Goal: Task Accomplishment & Management: Complete application form

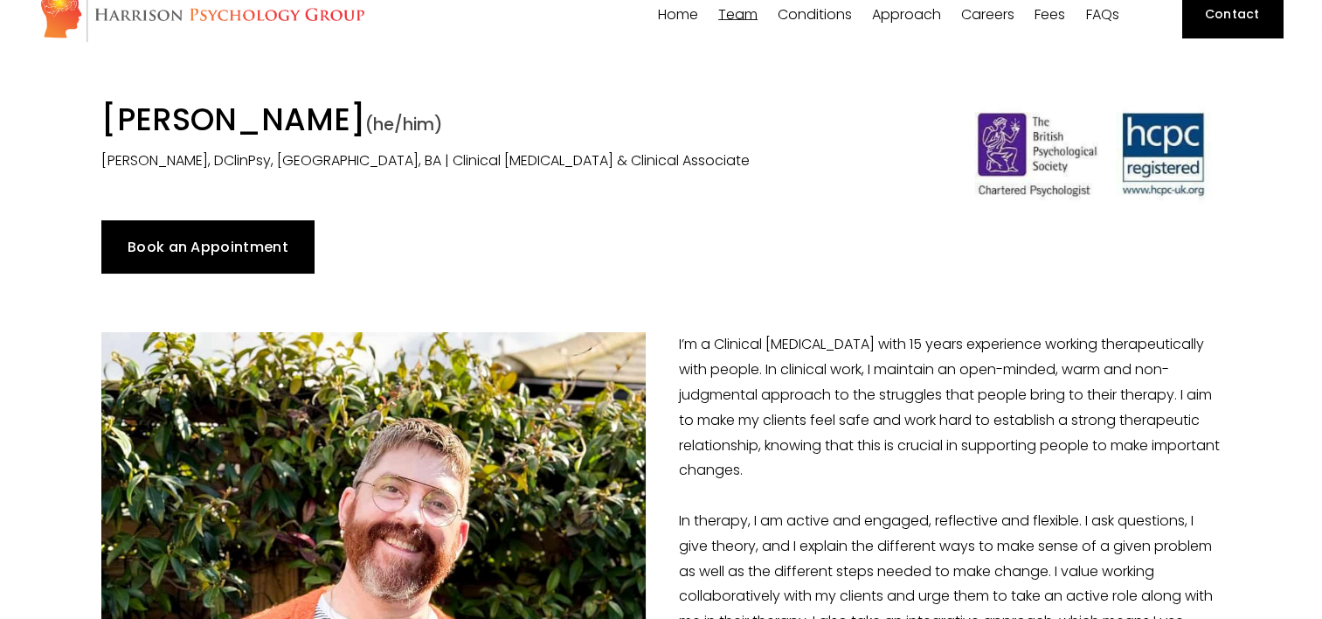
scroll to position [53, 0]
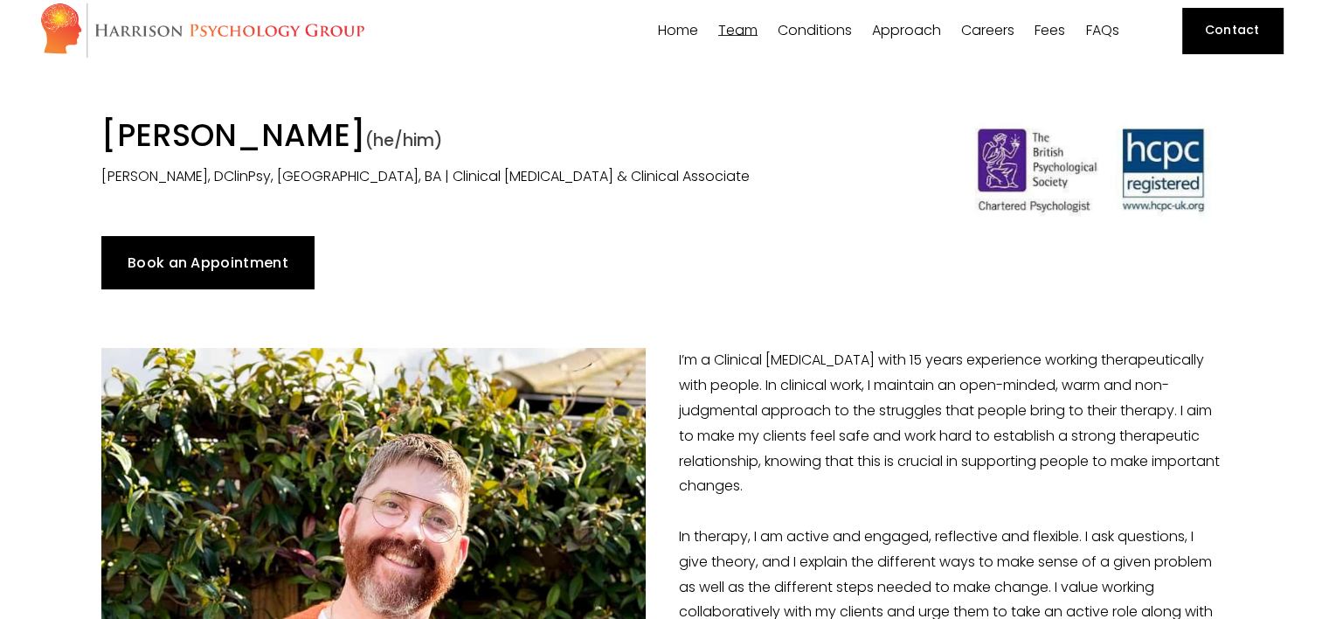
click at [185, 261] on link "Book an Appointment" at bounding box center [207, 262] width 212 height 52
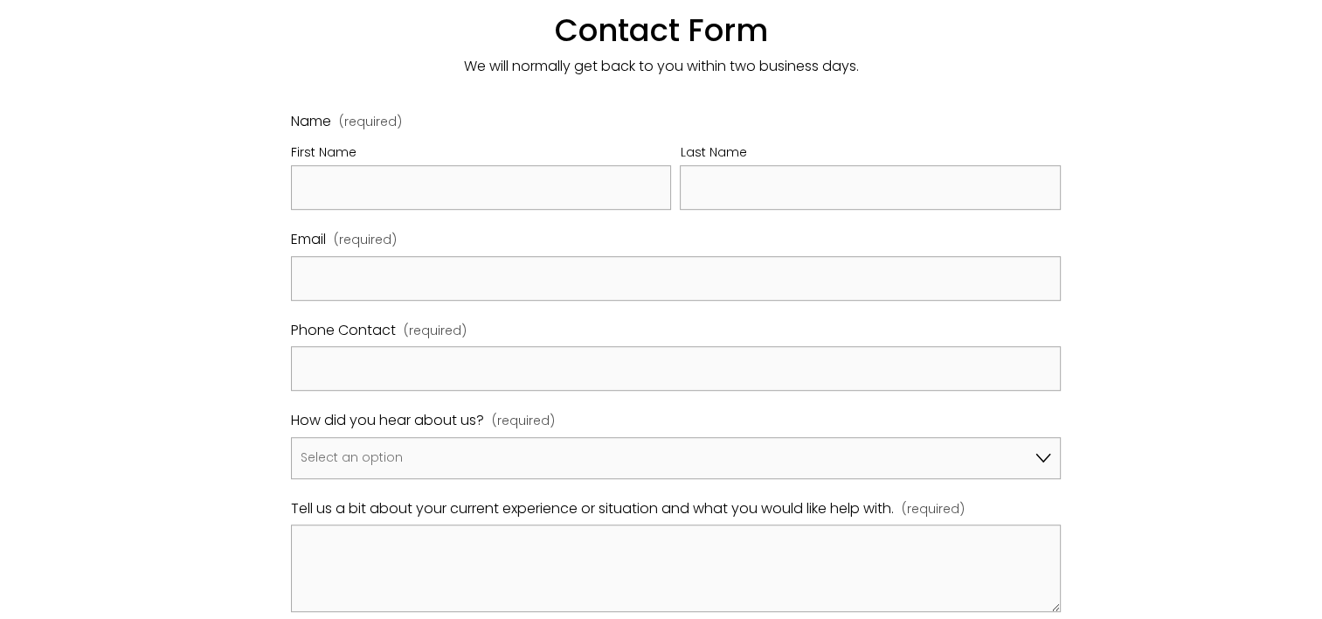
scroll to position [818, 0]
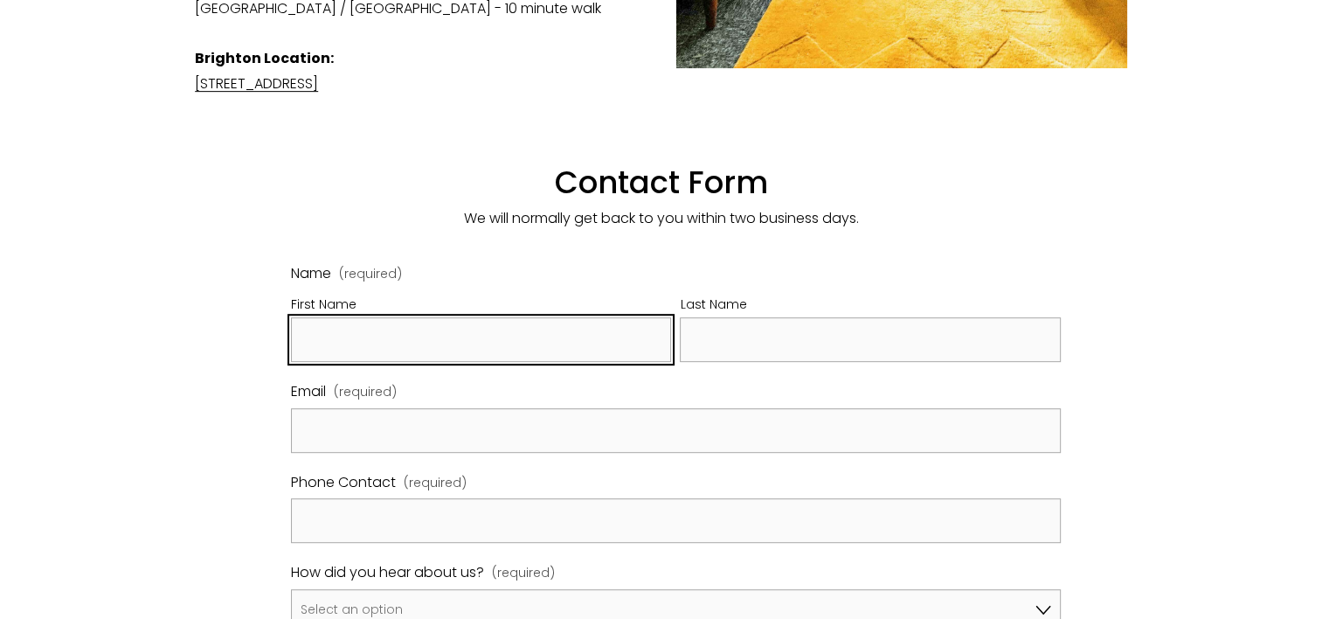
click at [322, 317] on input "First Name" at bounding box center [481, 339] width 380 height 45
type input "[PERSON_NAME]"
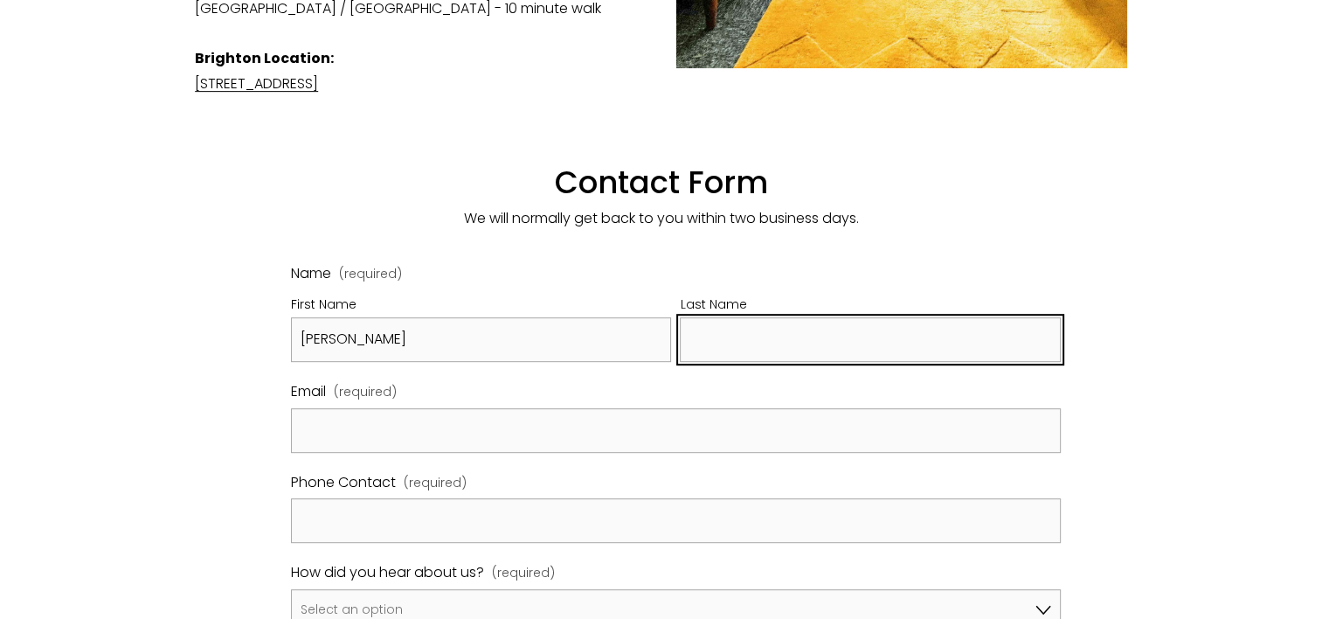
type input "[PERSON_NAME]"
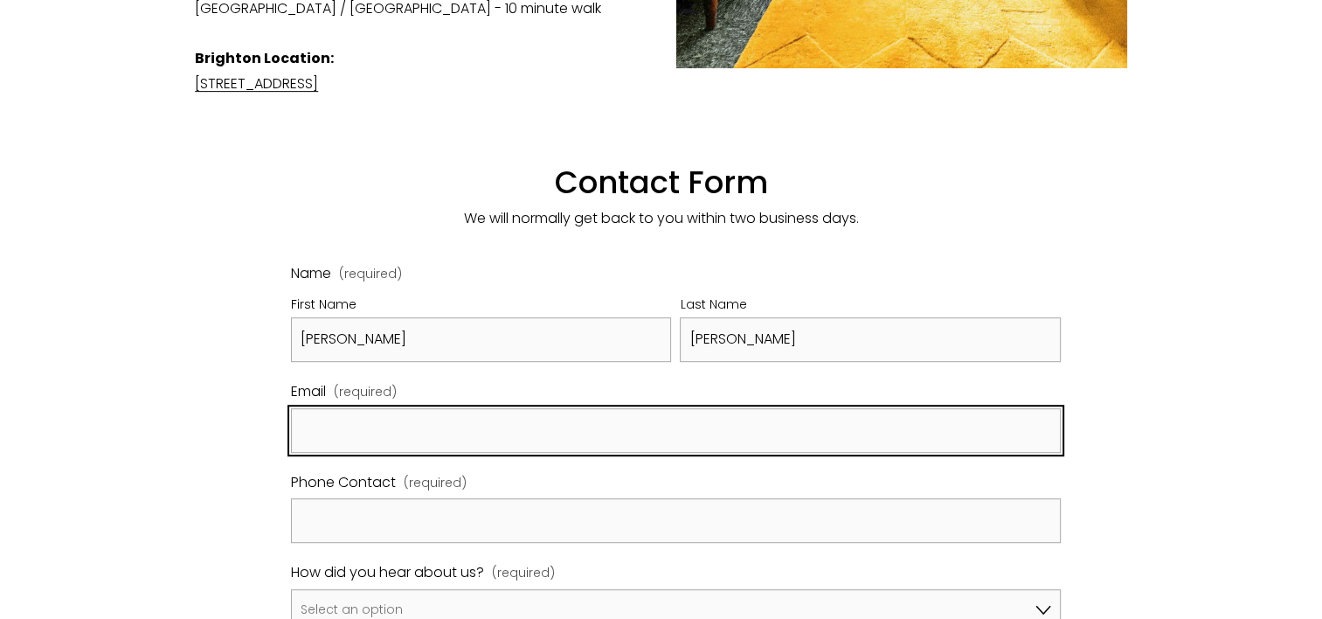
type input "[PERSON_NAME][EMAIL_ADDRESS][DOMAIN_NAME]"
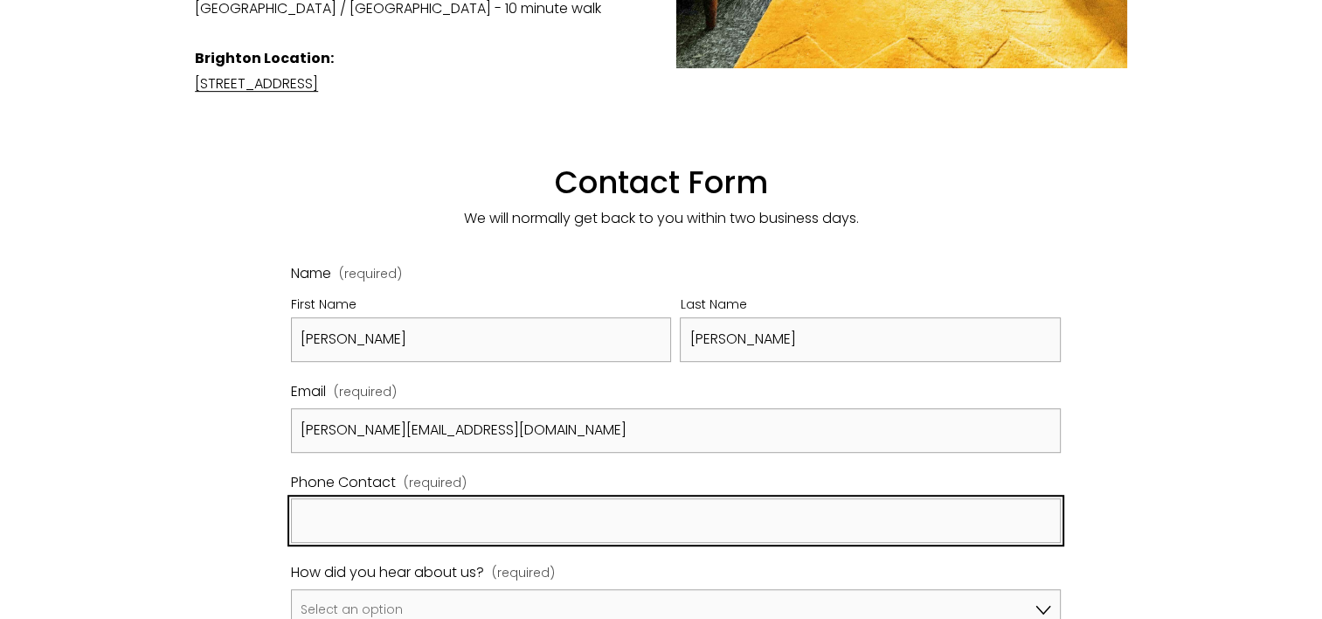
type input "07736846102"
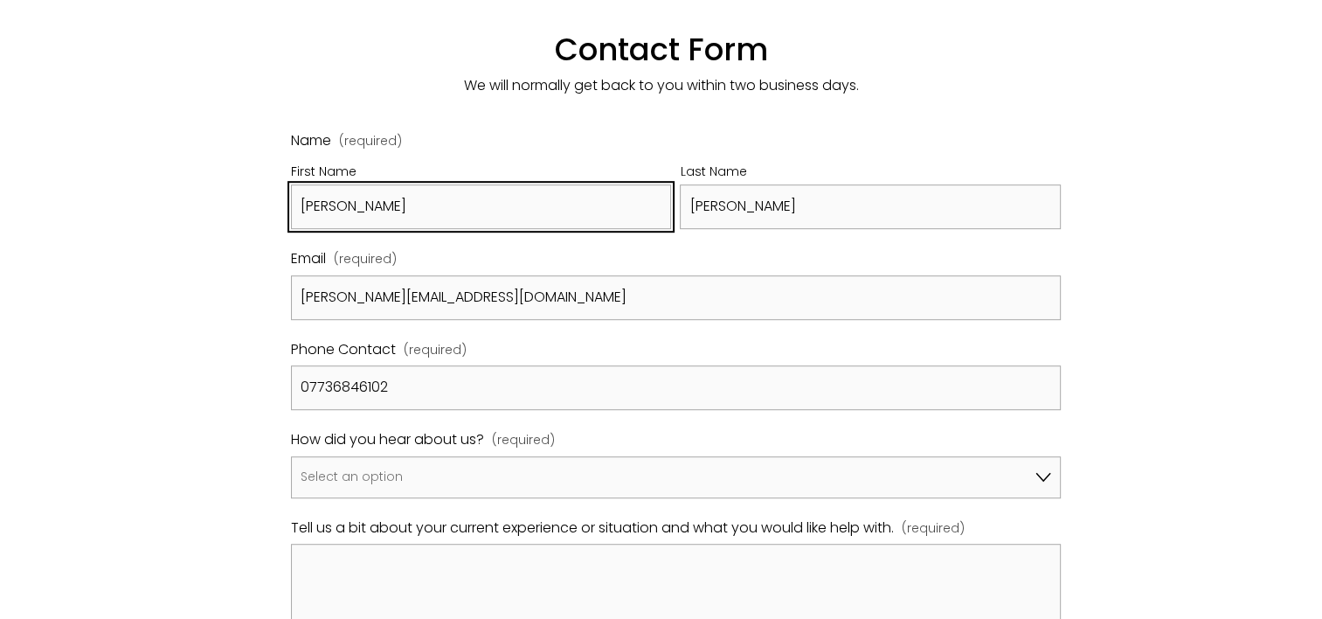
scroll to position [961, 0]
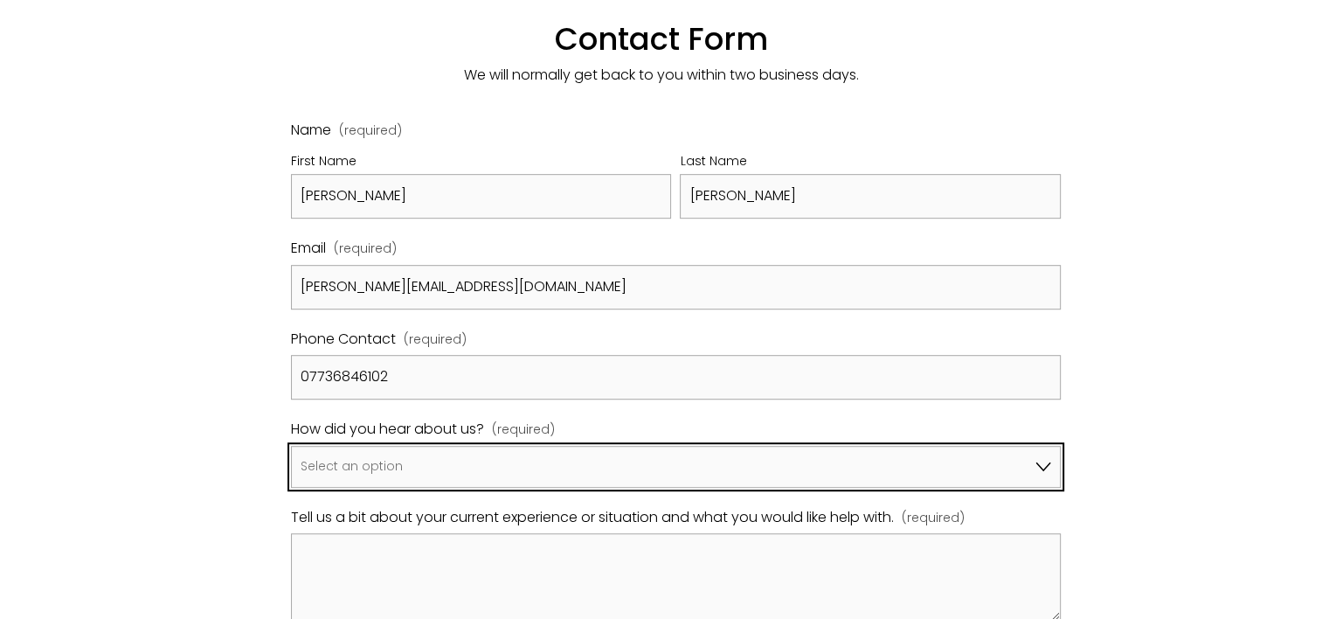
click at [1040, 446] on select "Select an option Google A friend/family member told me about you I've been refe…" at bounding box center [676, 467] width 770 height 42
select select "Other"
click at [291, 446] on select "Select an option Google A friend/family member told me about you I've been refe…" at bounding box center [676, 467] width 770 height 42
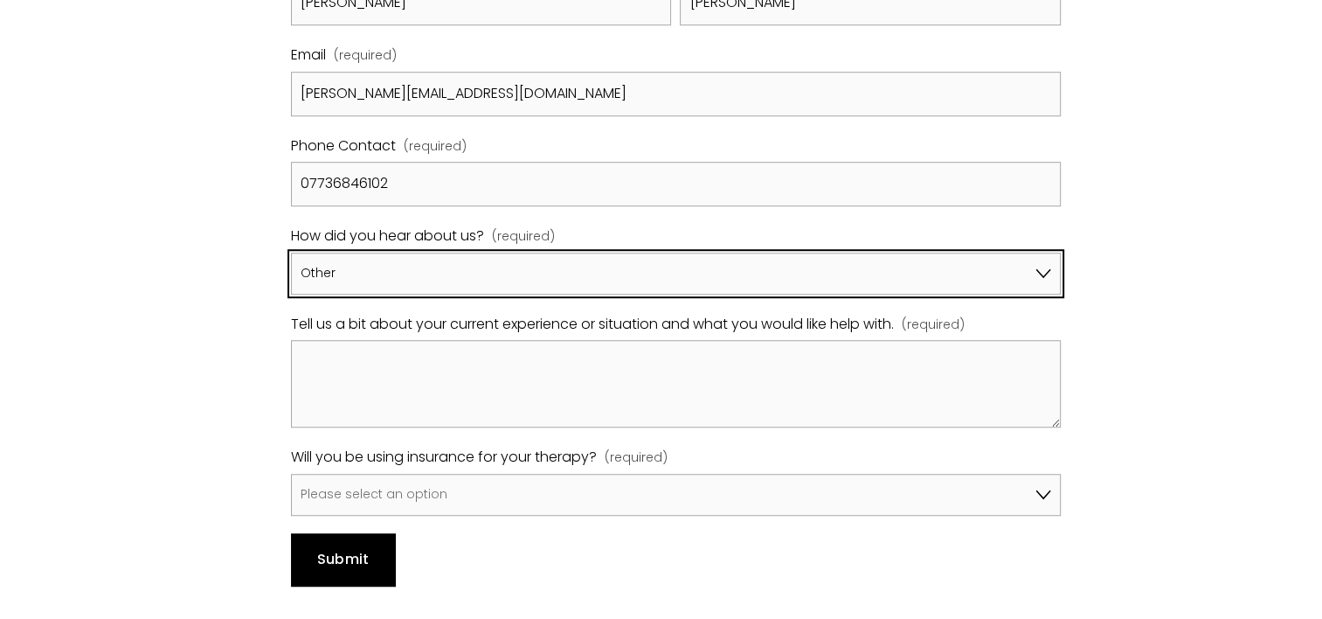
scroll to position [1168, 0]
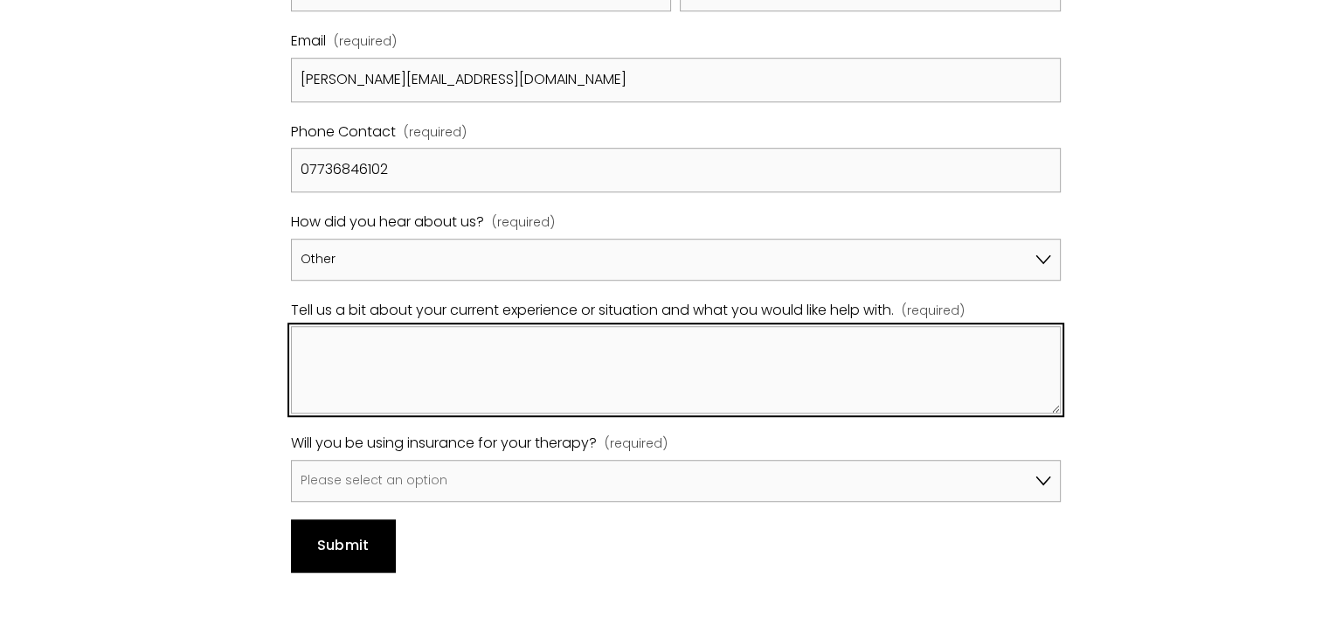
click at [745, 352] on textarea "Tell us a bit about your current experience or situation and what you would lik…" at bounding box center [676, 369] width 770 height 87
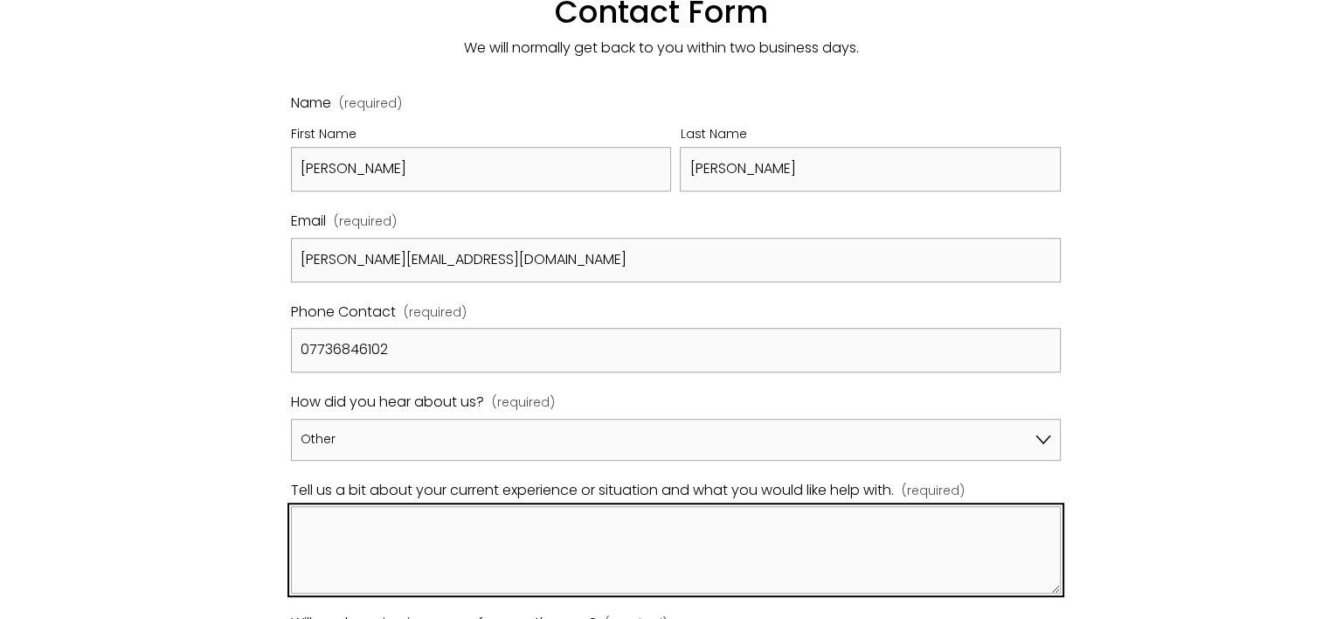
scroll to position [1011, 0]
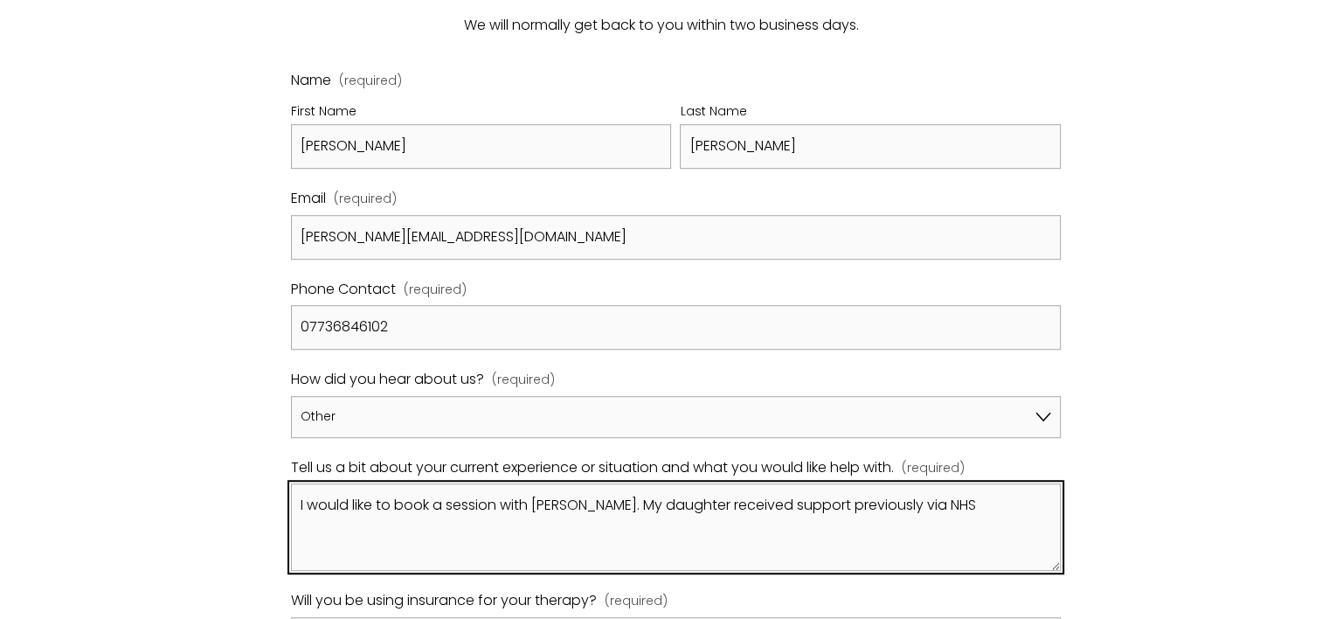
click at [856, 483] on textarea "I would like to book a session with [PERSON_NAME]. My daughter received support…" at bounding box center [676, 526] width 770 height 87
click at [357, 507] on textarea "I would like to book a session with [PERSON_NAME]. My daughter received support…" at bounding box center [676, 526] width 770 height 87
click at [737, 483] on textarea "I would like to book a session with [PERSON_NAME]. My daughter received support…" at bounding box center [676, 526] width 770 height 87
click at [713, 509] on textarea "I would like to book a session with [PERSON_NAME]. My daughter [PERSON_NAME] re…" at bounding box center [676, 526] width 770 height 87
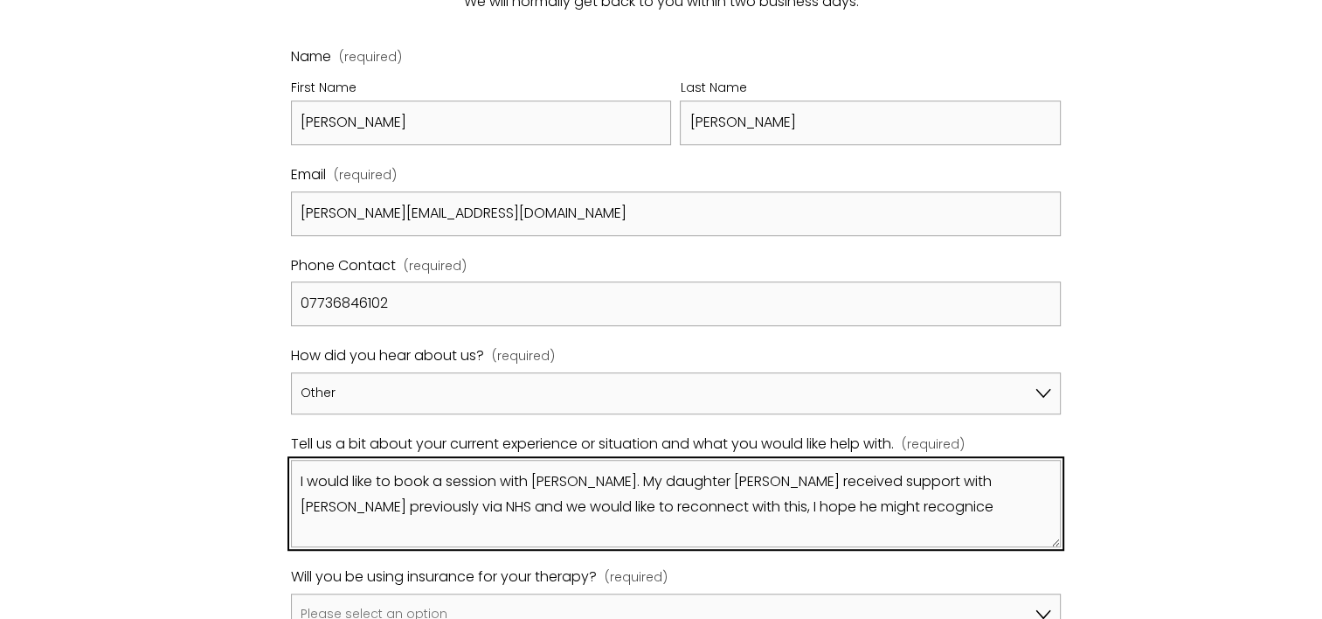
scroll to position [1063, 0]
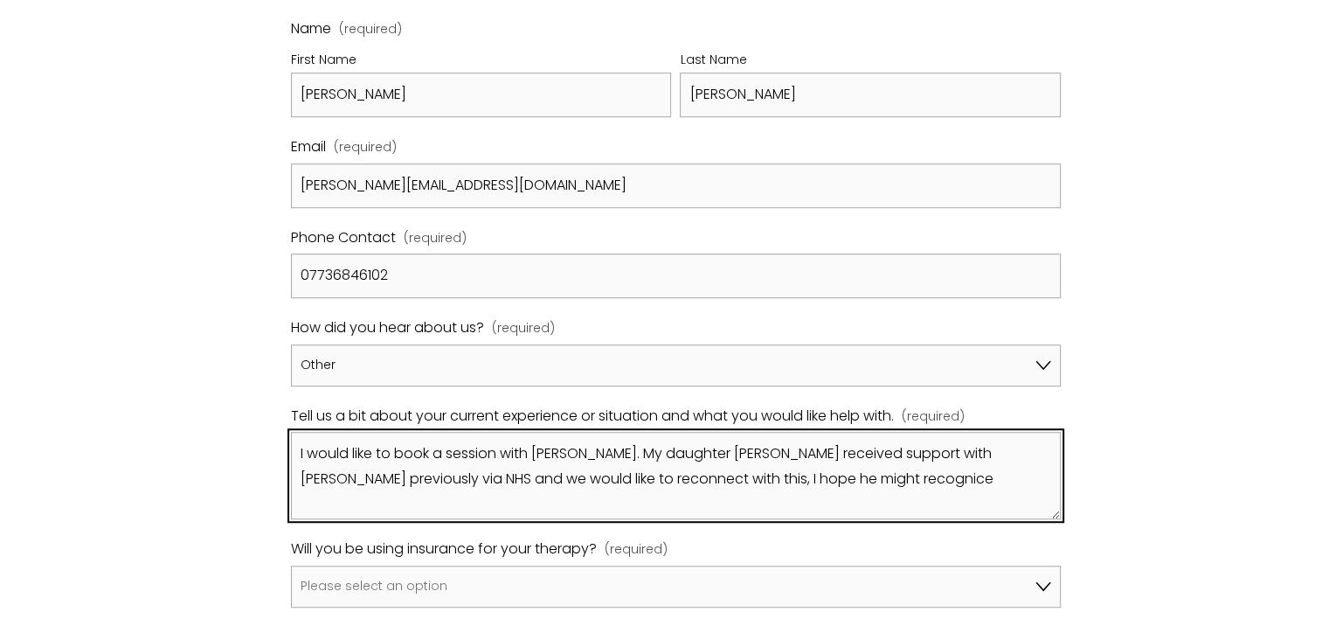
click at [500, 435] on textarea "I would like to book a session with [PERSON_NAME]. My daughter [PERSON_NAME] re…" at bounding box center [676, 475] width 770 height 87
click at [989, 461] on textarea "I would like to book an initial consultation with [PERSON_NAME]. My daughter [P…" at bounding box center [676, 475] width 770 height 87
click at [730, 432] on textarea "I would like to book an initial consultation with [PERSON_NAME]. My daughter [P…" at bounding box center [676, 475] width 770 height 87
click at [877, 465] on textarea "I would like to book an initial consultation with [PERSON_NAME]. My daughter [P…" at bounding box center [676, 475] width 770 height 87
click at [585, 437] on textarea "I would like to book an initial consultation with [PERSON_NAME]. My daughter [P…" at bounding box center [676, 475] width 770 height 87
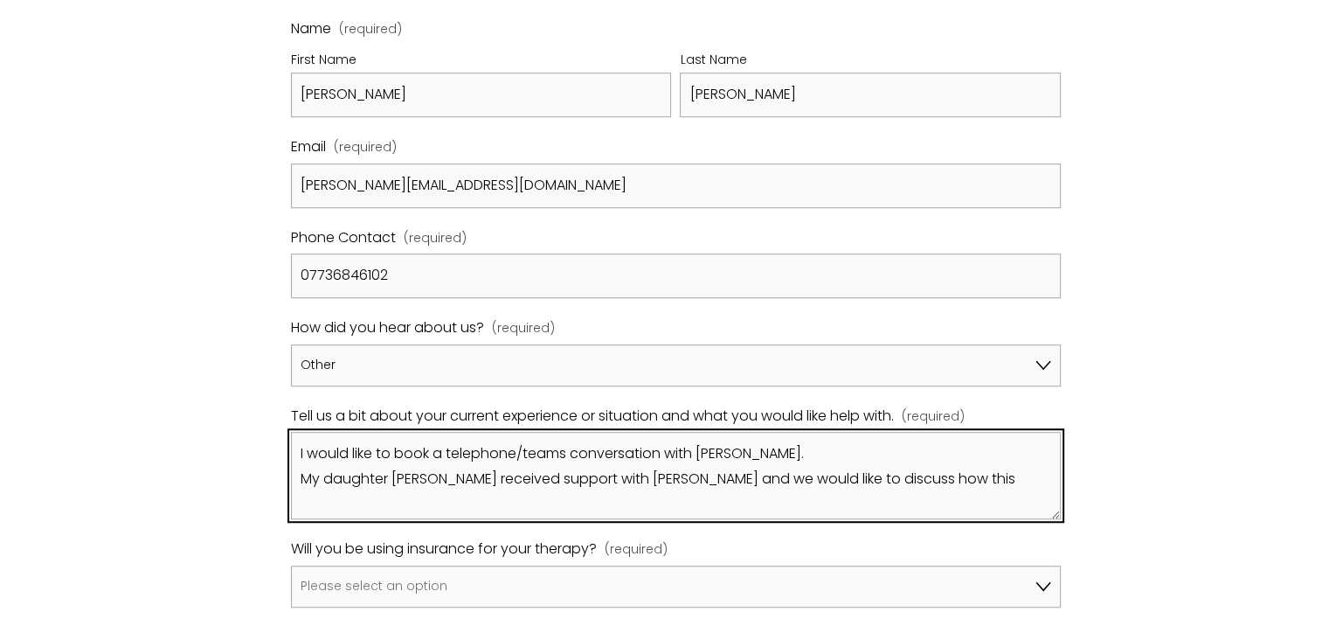
click at [671, 457] on textarea "I would like to book a telephone/teams conversation with [PERSON_NAME]. My daug…" at bounding box center [676, 475] width 770 height 87
click at [704, 459] on textarea "I would like to book a telephone/teams conversation with [PERSON_NAME]. My daug…" at bounding box center [676, 475] width 770 height 87
click at [1005, 457] on textarea "I would like to book a telephone/teams conversation with [PERSON_NAME]. My daug…" at bounding box center [676, 475] width 770 height 87
click at [821, 432] on textarea "I would like to book a telephone/teams conversation with [PERSON_NAME]. My daug…" at bounding box center [676, 475] width 770 height 87
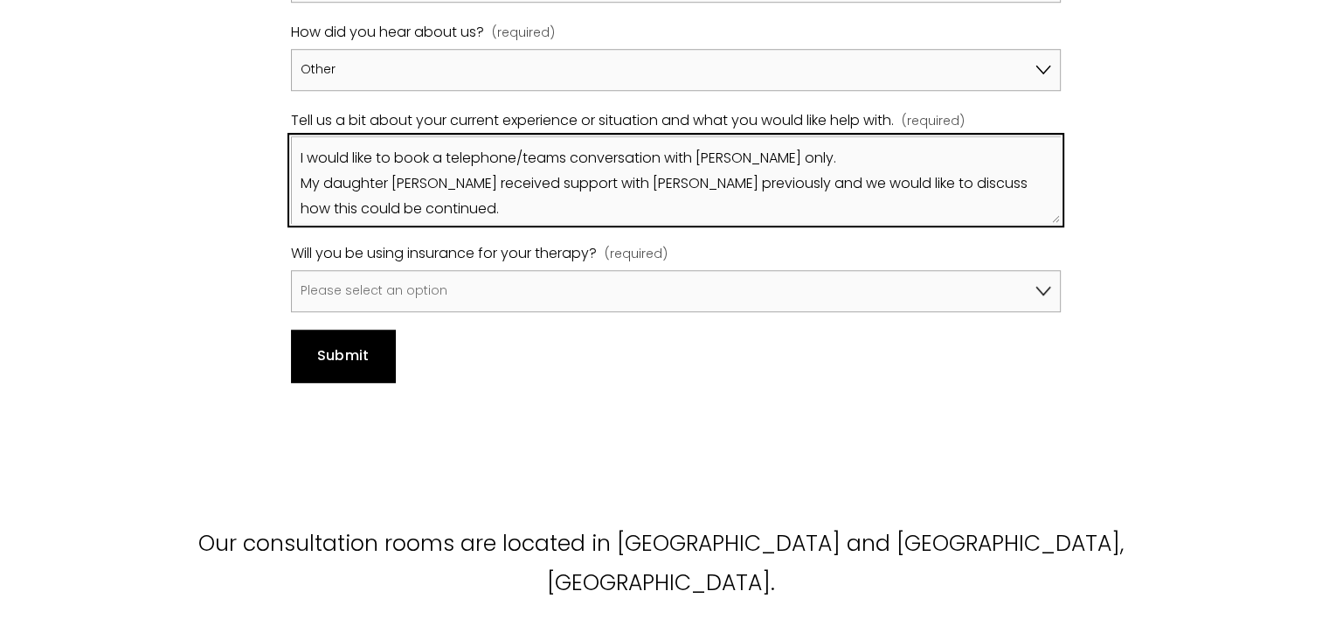
scroll to position [1372, 0]
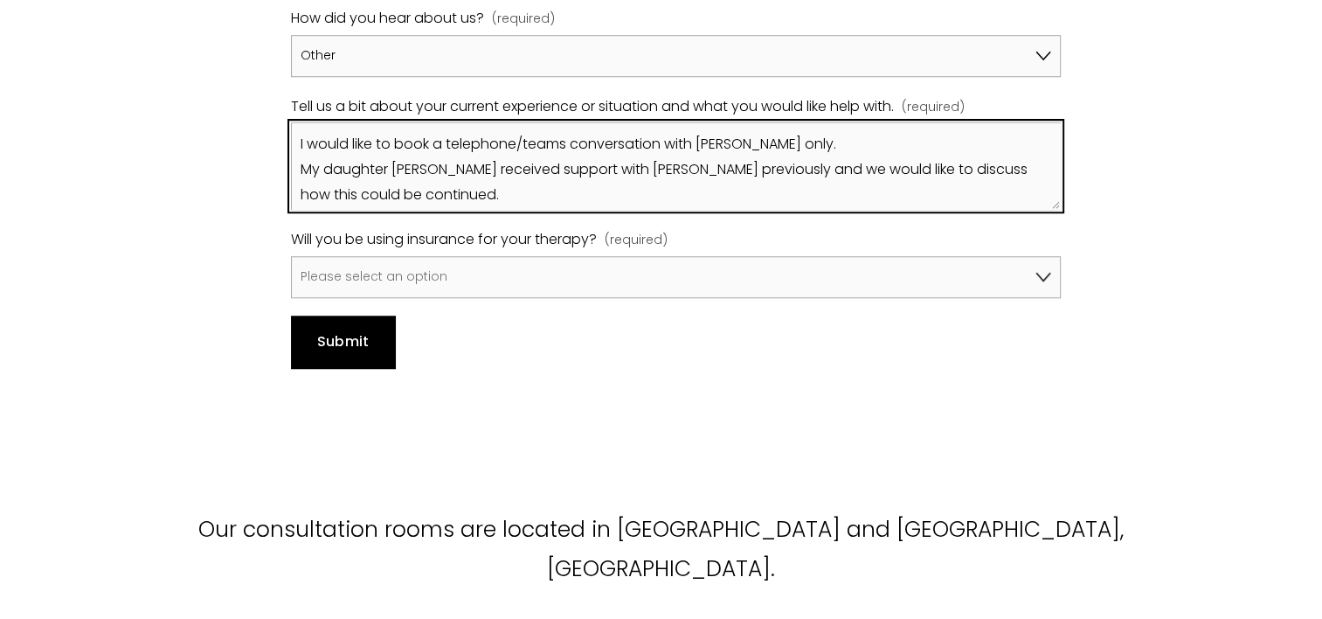
type textarea "I would like to book a telephone/teams conversation with [PERSON_NAME] only. My…"
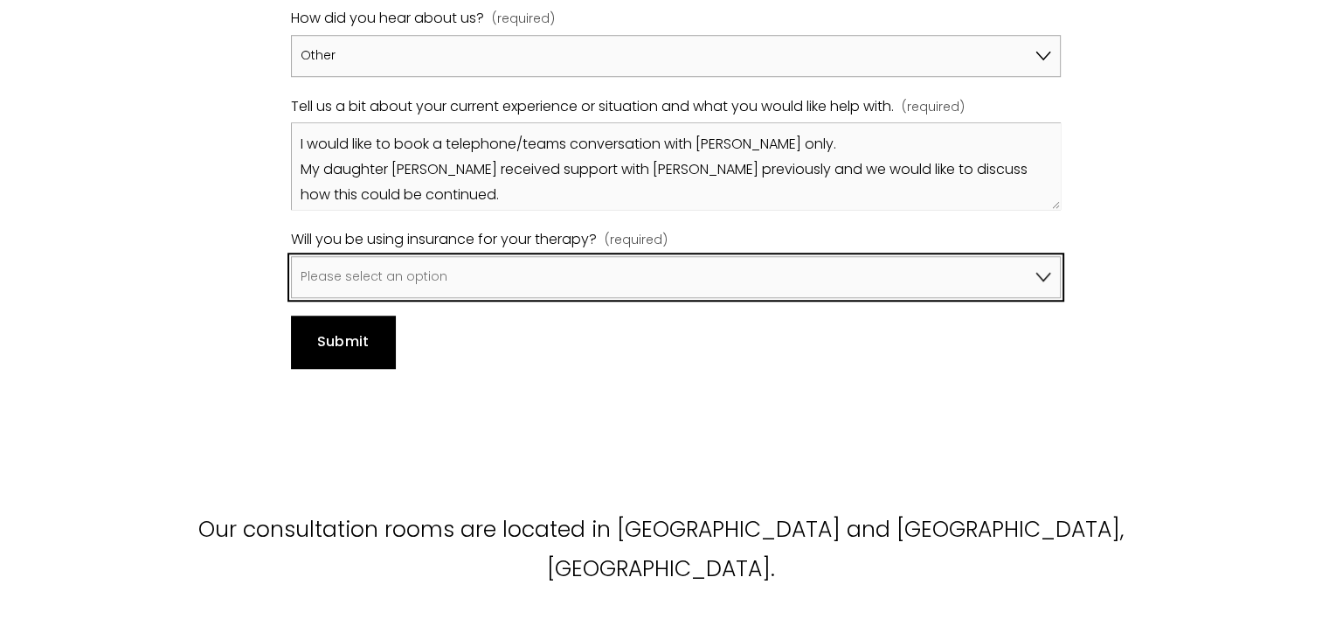
click at [1047, 256] on select "Please select an option No, I won't be using insurance Yes, I will be using Avi…" at bounding box center [676, 277] width 770 height 42
select select "No, I won't be using insurance"
click at [291, 256] on select "Please select an option No, I won't be using insurance Yes, I will be using Avi…" at bounding box center [676, 277] width 770 height 42
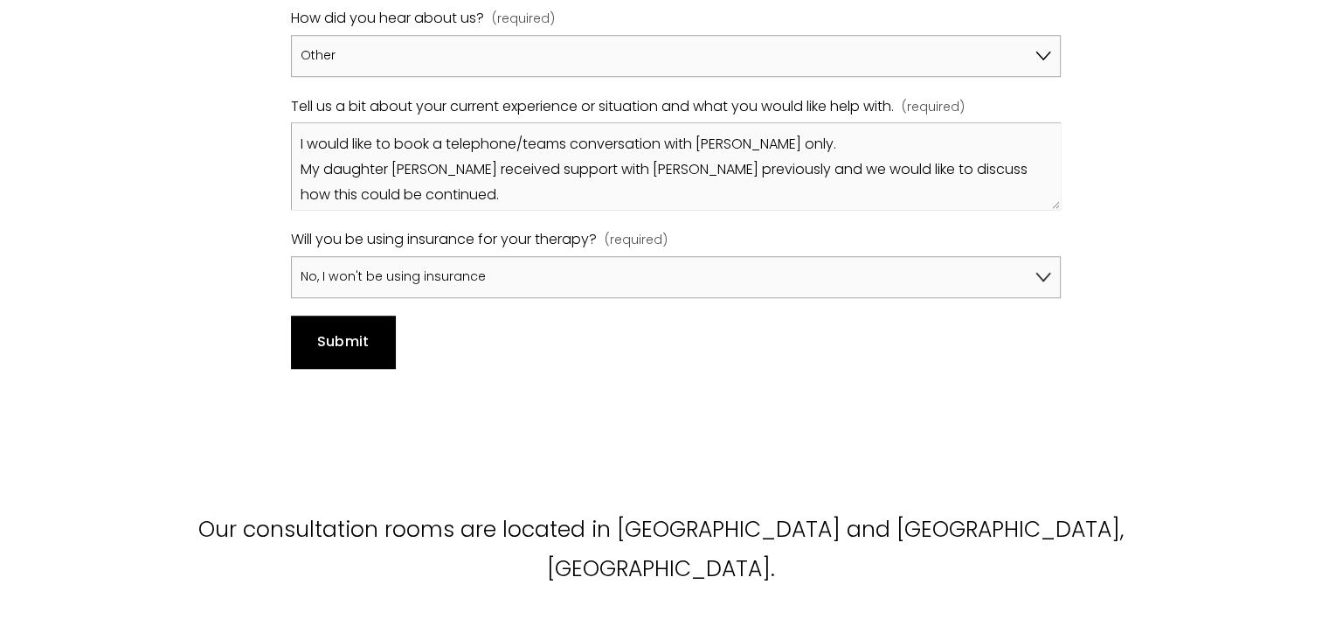
click at [338, 315] on button "Submit Submit" at bounding box center [343, 341] width 104 height 52
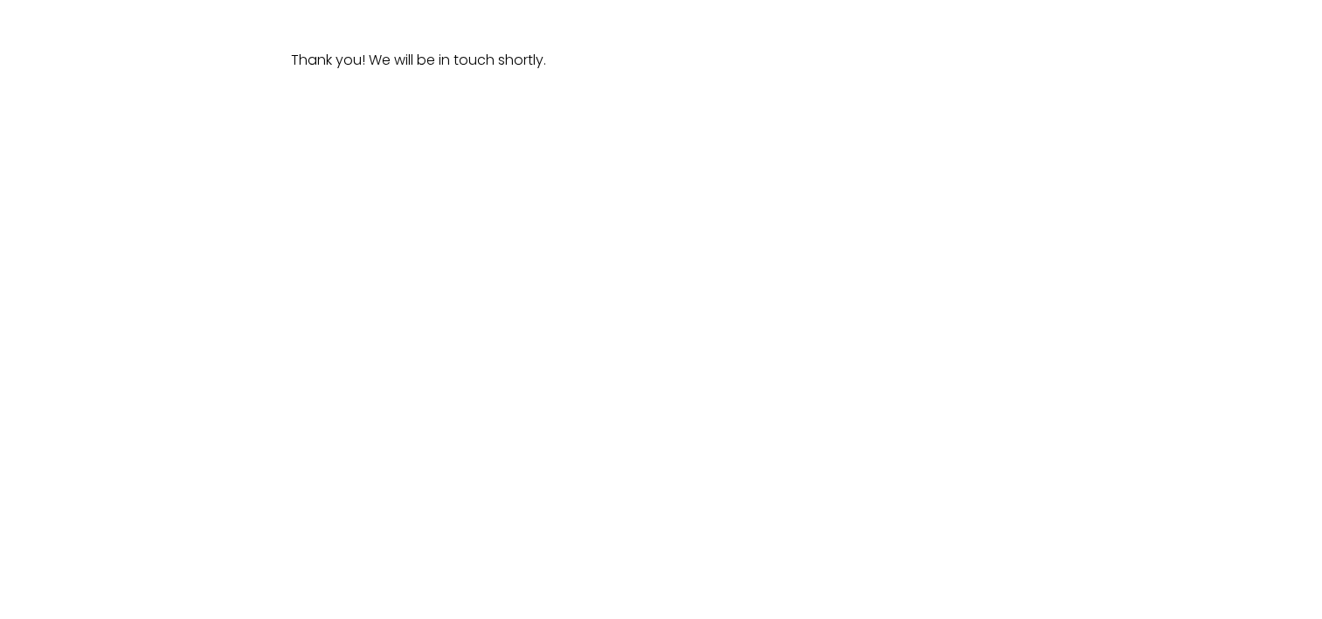
scroll to position [862, 0]
